Goal: Task Accomplishment & Management: Complete application form

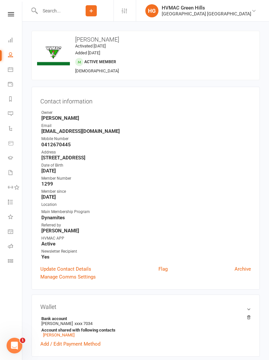
click at [6, 15] on link at bounding box center [10, 14] width 23 height 4
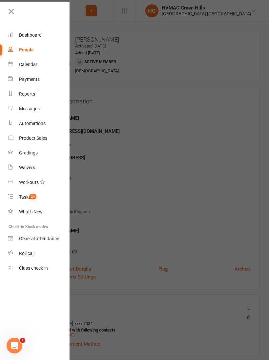
click at [34, 35] on div "Dashboard" at bounding box center [30, 34] width 23 height 5
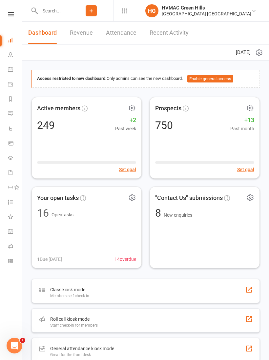
click at [62, 8] on input "text" at bounding box center [53, 10] width 31 height 9
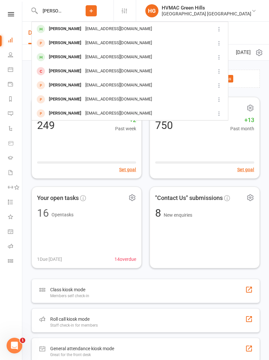
type input "[PERSON_NAME]"
click at [83, 27] on div "[EMAIL_ADDRESS][DOMAIN_NAME]" at bounding box center [118, 29] width 70 height 10
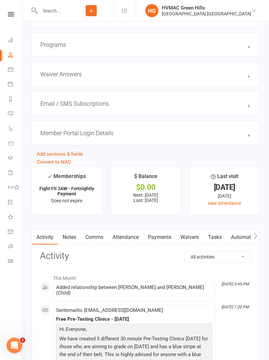
scroll to position [859, 0]
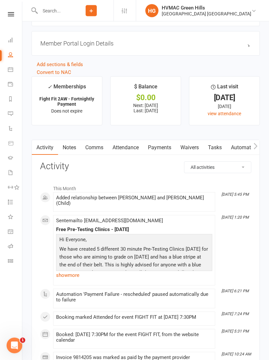
click at [194, 150] on link "Waivers" at bounding box center [190, 148] width 28 height 15
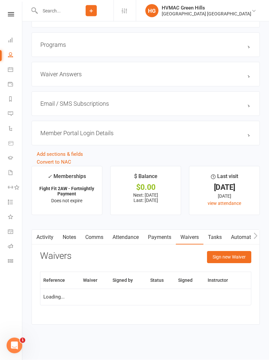
scroll to position [773, 0]
click at [233, 260] on button "Sign new Waiver" at bounding box center [229, 258] width 44 height 12
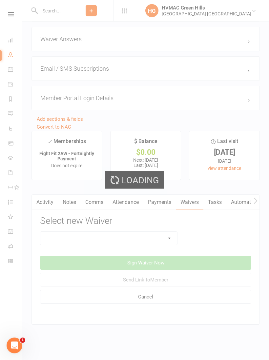
scroll to position [812, 0]
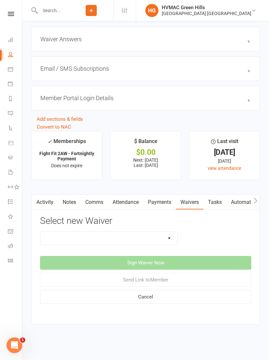
click at [174, 236] on select "8 Week Fitness Challenge Basic Membership Form Cancellation Form Dojo Transfer …" at bounding box center [108, 238] width 137 height 13
select select "5629"
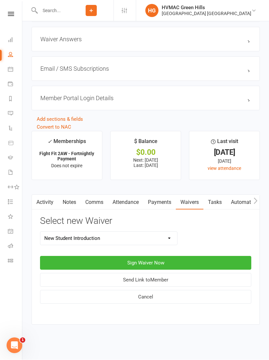
click at [205, 257] on button "Sign Waiver Now" at bounding box center [145, 264] width 211 height 14
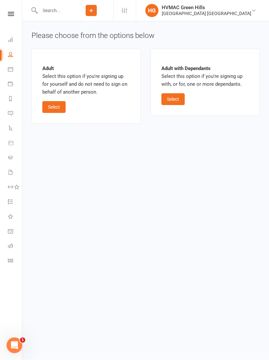
click at [179, 100] on button "Select" at bounding box center [172, 100] width 23 height 12
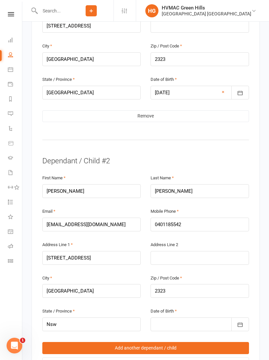
scroll to position [611, 0]
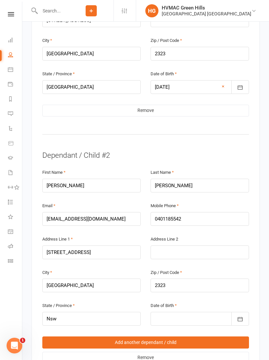
click at [150, 105] on link "Remove" at bounding box center [145, 111] width 206 height 12
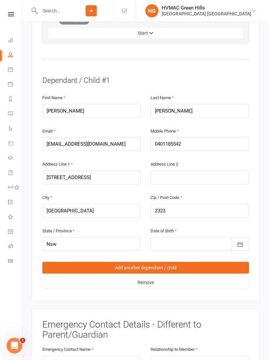
scroll to position [461, 0]
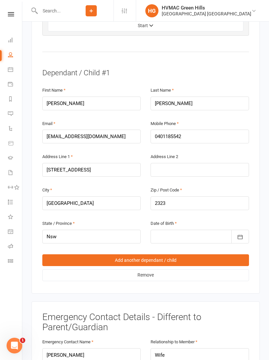
click at [163, 230] on div at bounding box center [199, 237] width 98 height 14
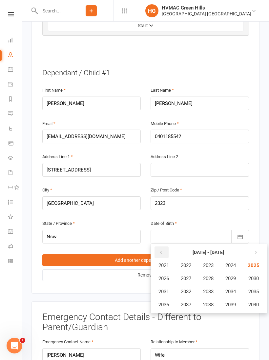
click at [158, 247] on button "button" at bounding box center [161, 253] width 14 height 12
click at [160, 247] on button "button" at bounding box center [161, 253] width 14 height 12
click at [260, 247] on button "button" at bounding box center [255, 253] width 14 height 12
click at [162, 302] on span "2016" at bounding box center [163, 305] width 10 height 6
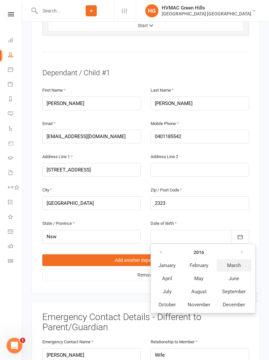
click at [233, 259] on button "March" at bounding box center [233, 265] width 35 height 12
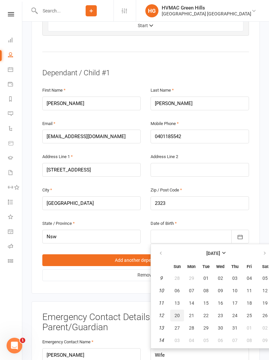
click at [174, 313] on span "20" at bounding box center [176, 315] width 5 height 5
type input "[DATE]"
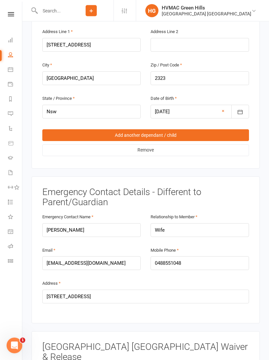
scroll to position [590, 0]
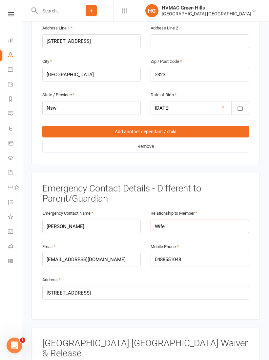
click at [213, 220] on input "Wife" at bounding box center [199, 227] width 98 height 14
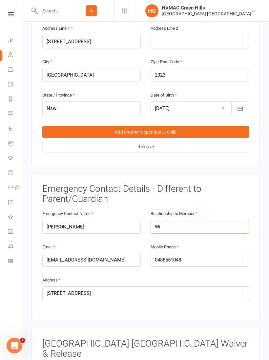
type input "W"
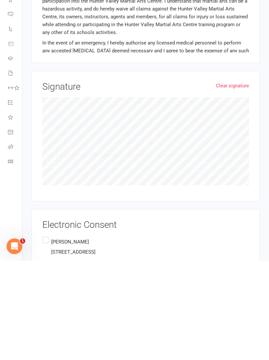
scroll to position [899, 0]
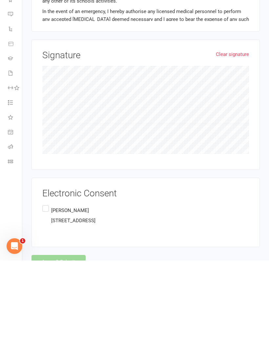
type input "Mother"
click at [47, 304] on label "[PERSON_NAME][GEOGRAPHIC_DATA][STREET_ADDRESS]" at bounding box center [68, 315] width 53 height 23
click at [47, 304] on input "[PERSON_NAME][GEOGRAPHIC_DATA][STREET_ADDRESS]" at bounding box center [44, 304] width 4 height 0
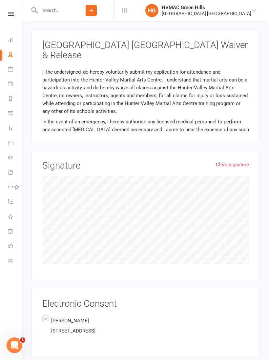
select select "Fun, Fun, Fun"
select select "All of the above"
select select "All of the Above"
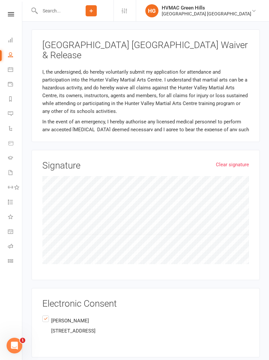
select select "[DATE]"
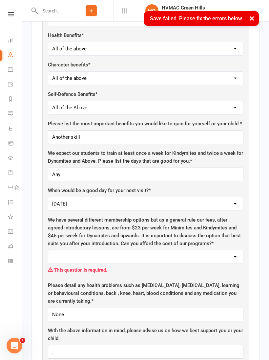
scroll to position [317, 0]
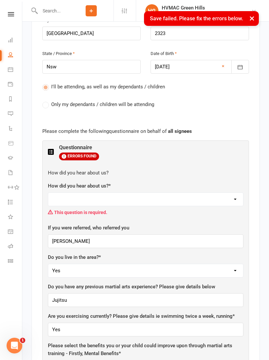
click at [77, 193] on select "Facebook Internet Referral from a current Student or Parent of a current Studen…" at bounding box center [145, 199] width 195 height 13
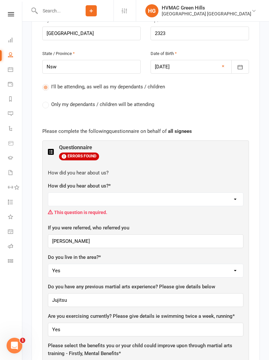
select select "Referral from a current Student or Parent of a current Student"
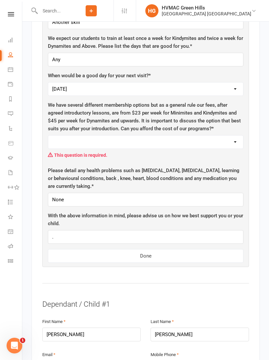
scroll to position [765, 0]
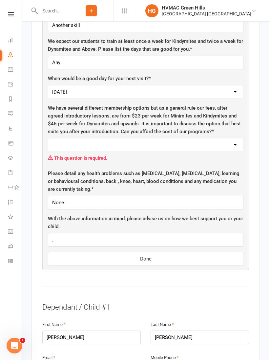
click at [232, 139] on select "Yes No" at bounding box center [145, 145] width 195 height 13
select select "Yes"
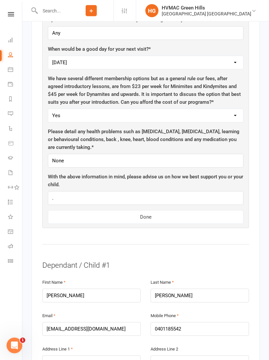
scroll to position [798, 0]
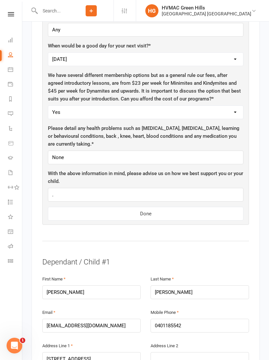
click at [209, 207] on button "Done" at bounding box center [145, 214] width 195 height 14
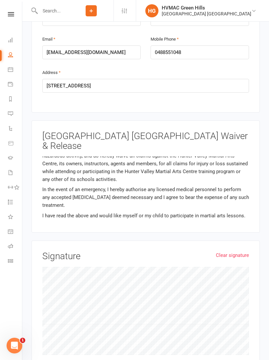
scroll to position [23, 0]
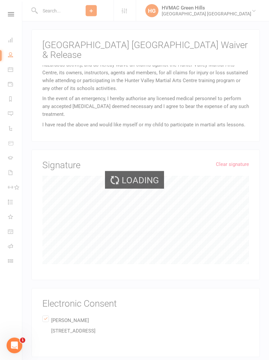
scroll to position [889, 0]
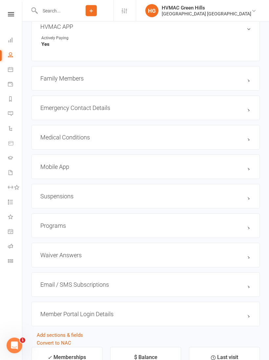
scroll to position [589, 0]
click at [267, 160] on div "upload photo change photo [PERSON_NAME] Activated [DATE] Added [DATE] Active me…" at bounding box center [145, 356] width 246 height 1847
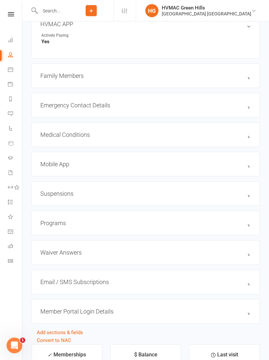
scroll to position [592, 0]
